Goal: Task Accomplishment & Management: Manage account settings

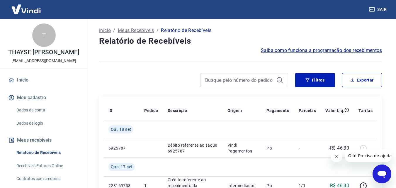
click at [19, 129] on link "Dados de login" at bounding box center [47, 123] width 66 height 12
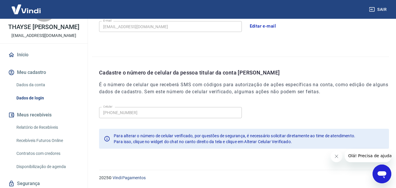
scroll to position [51, 0]
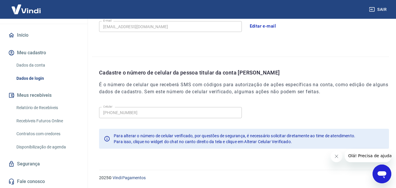
click at [33, 161] on link "Segurança" at bounding box center [44, 163] width 74 height 13
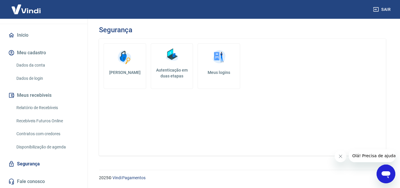
click at [128, 61] on img at bounding box center [125, 57] width 18 height 18
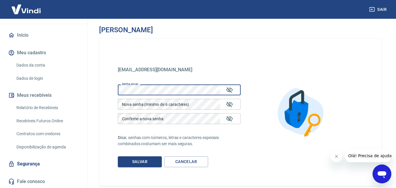
click at [153, 104] on div "Nova senha (mínimo de 6 caracteres) Nova senha (mínimo de 6 caracteres)" at bounding box center [179, 104] width 123 height 11
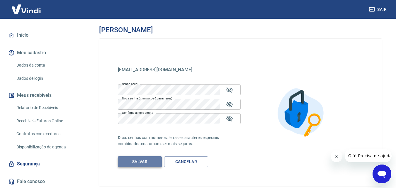
click at [144, 166] on button "Salvar" at bounding box center [140, 161] width 44 height 11
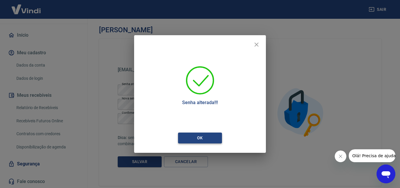
click at [204, 137] on button "Ok" at bounding box center [200, 137] width 44 height 11
